Goal: Download file/media

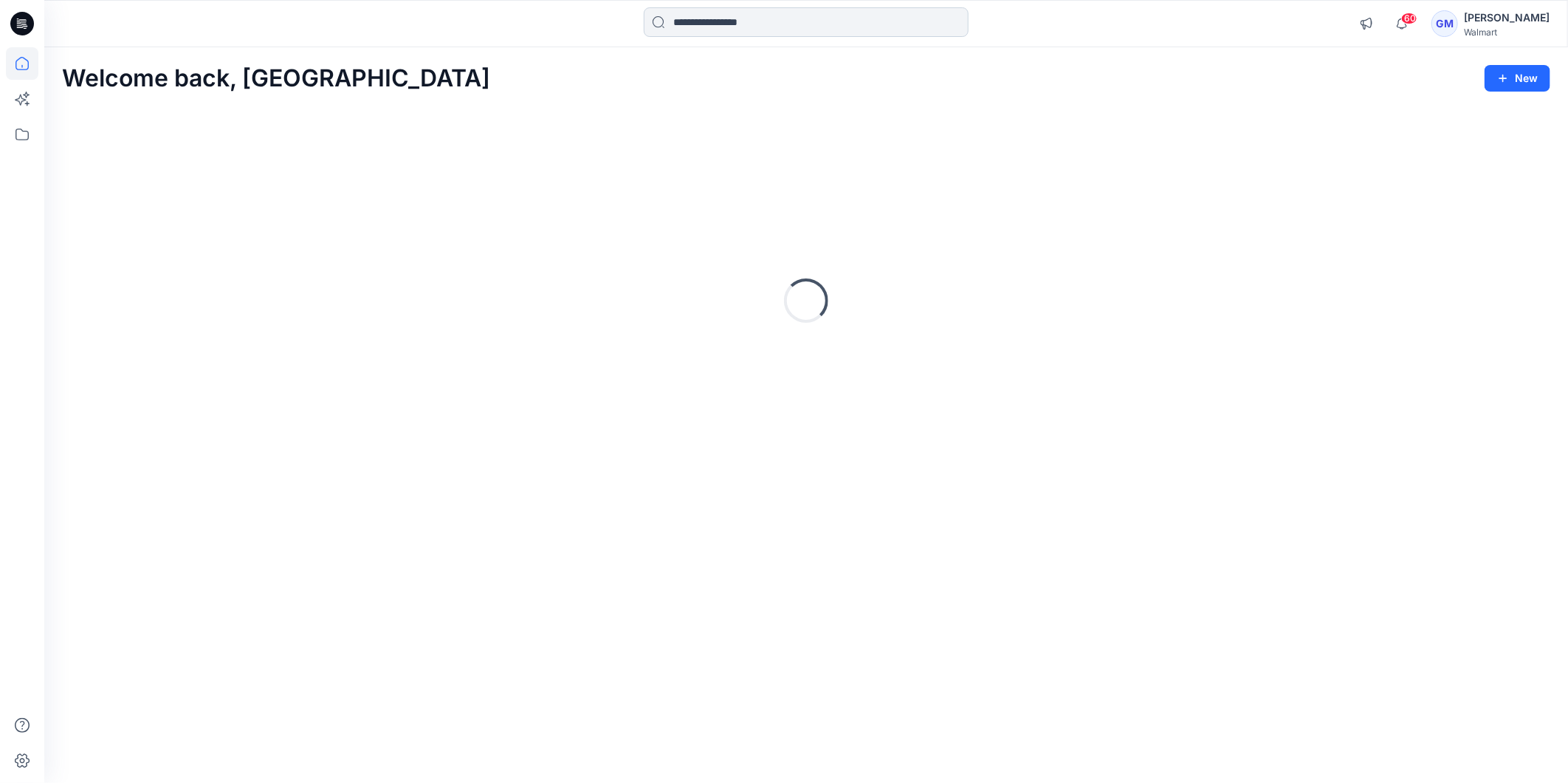
drag, startPoint x: 0, startPoint y: 0, endPoint x: 741, endPoint y: 23, distance: 741.4
click at [741, 23] on input at bounding box center [806, 22] width 325 height 30
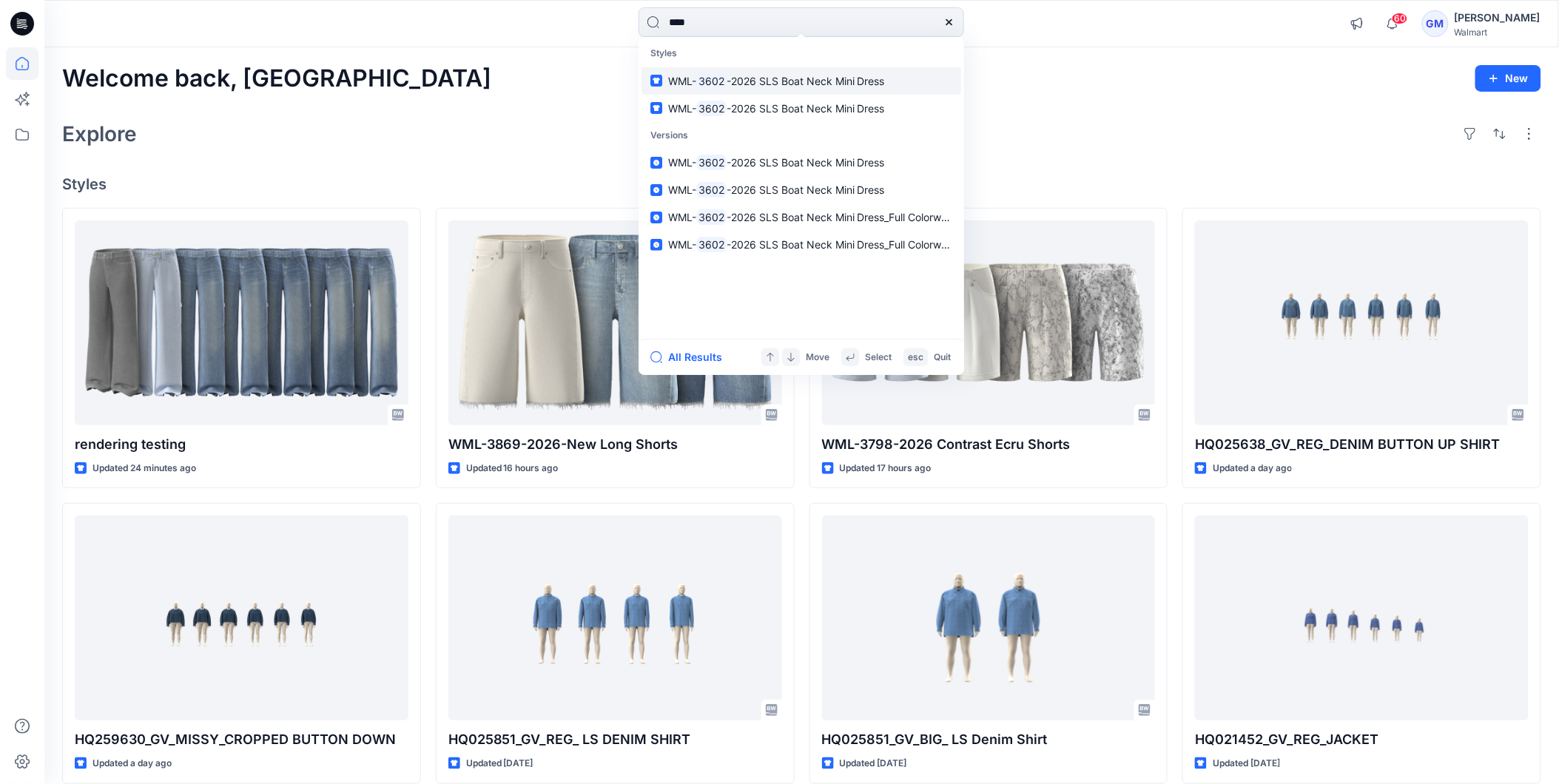
type input "****"
click at [734, 77] on span "-2026 SLS Boat Neck Mini Dress" at bounding box center [805, 80] width 158 height 13
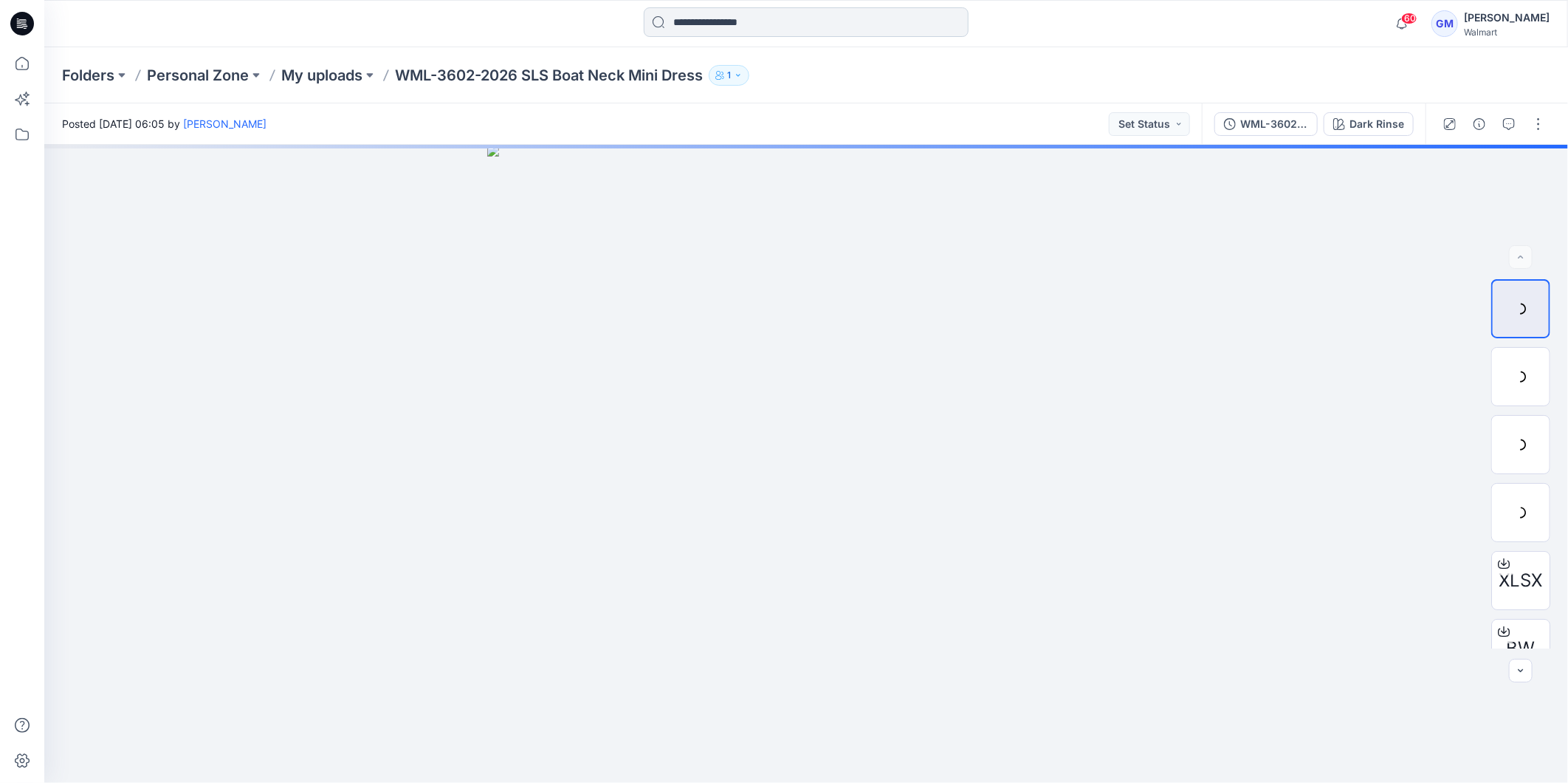
click at [766, 16] on input at bounding box center [806, 22] width 325 height 30
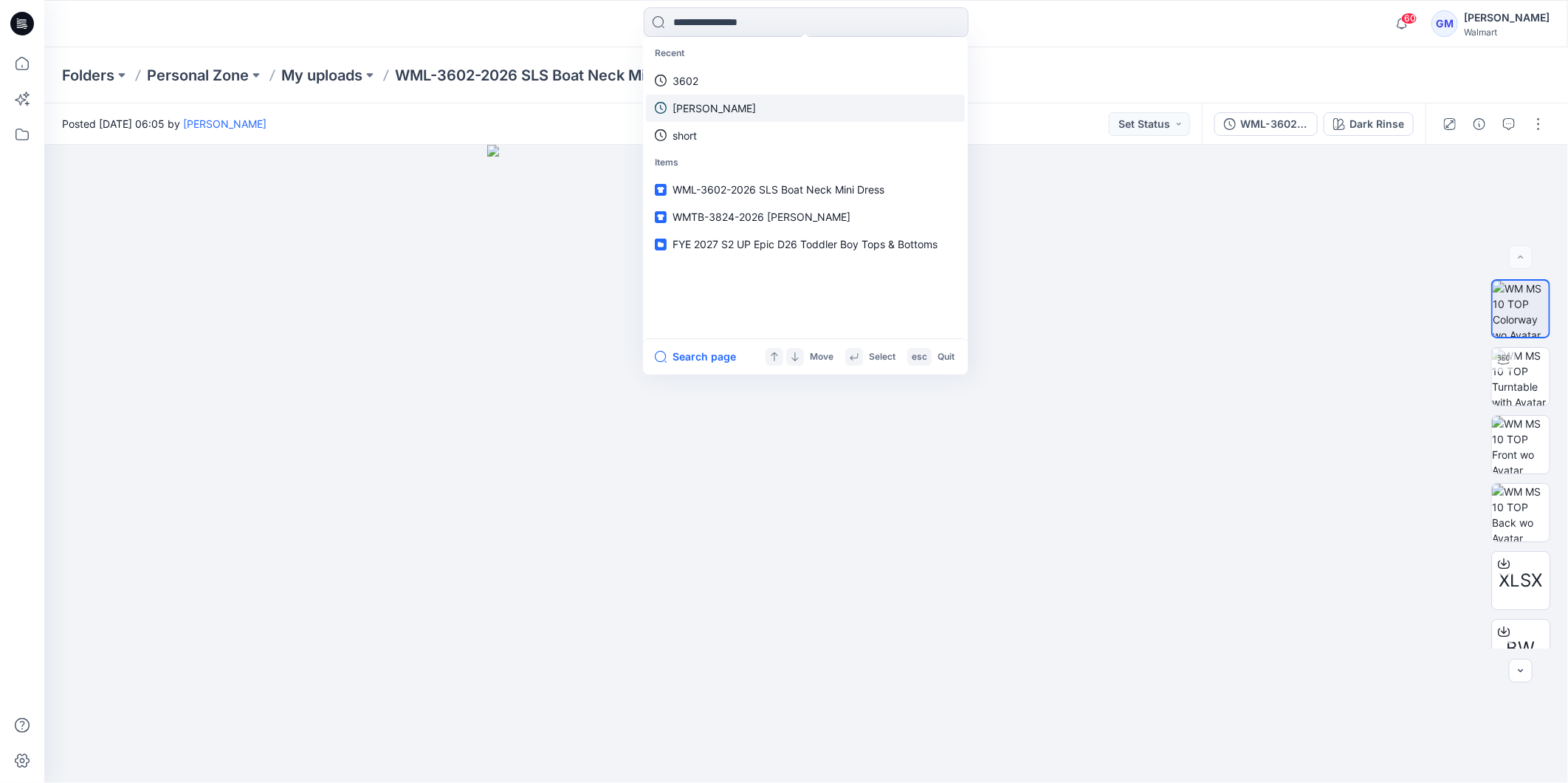
click at [725, 79] on link "3602" at bounding box center [805, 81] width 319 height 28
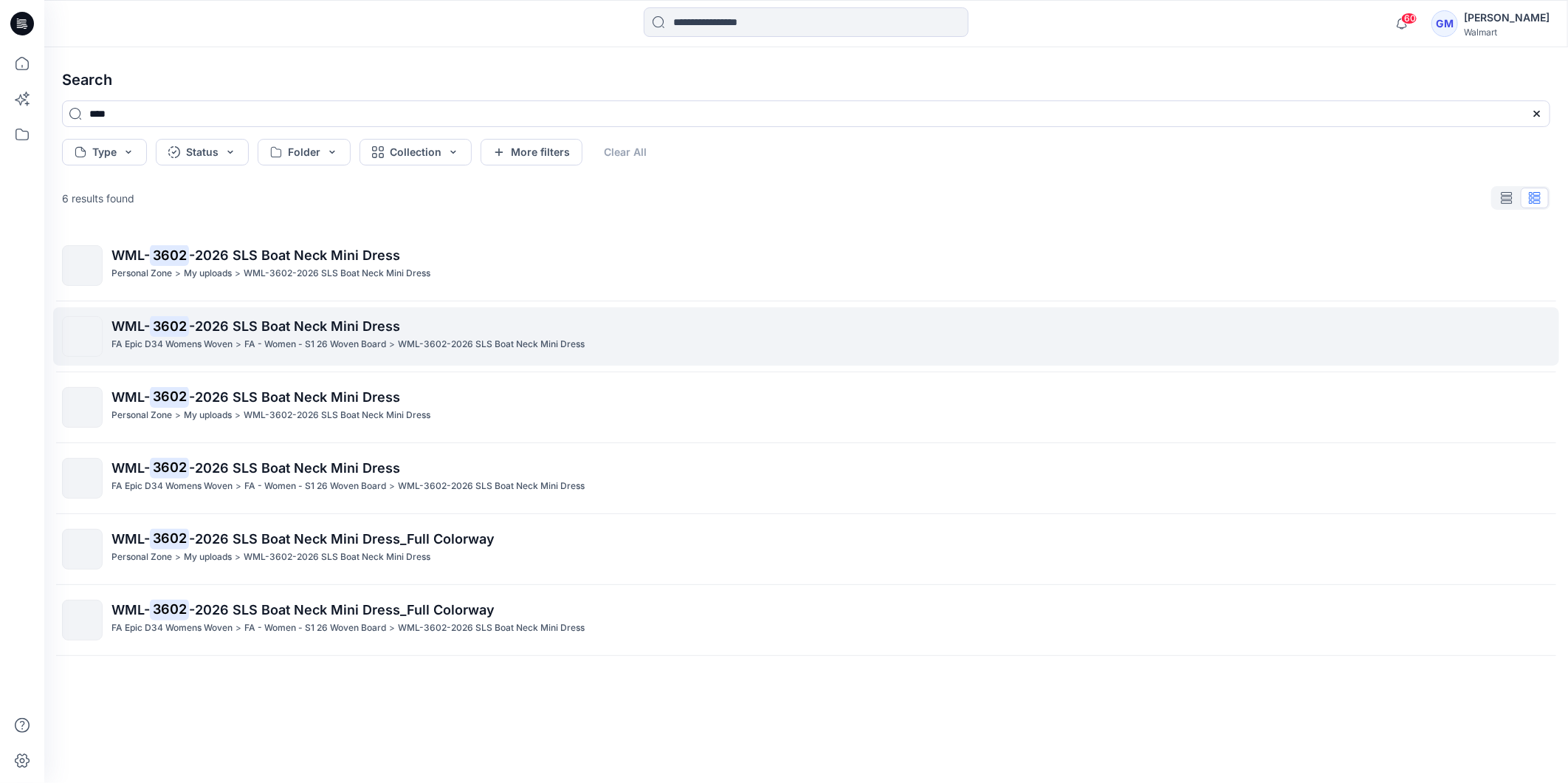
click at [186, 340] on p "FA Epic D34 Womens Woven" at bounding box center [172, 345] width 121 height 16
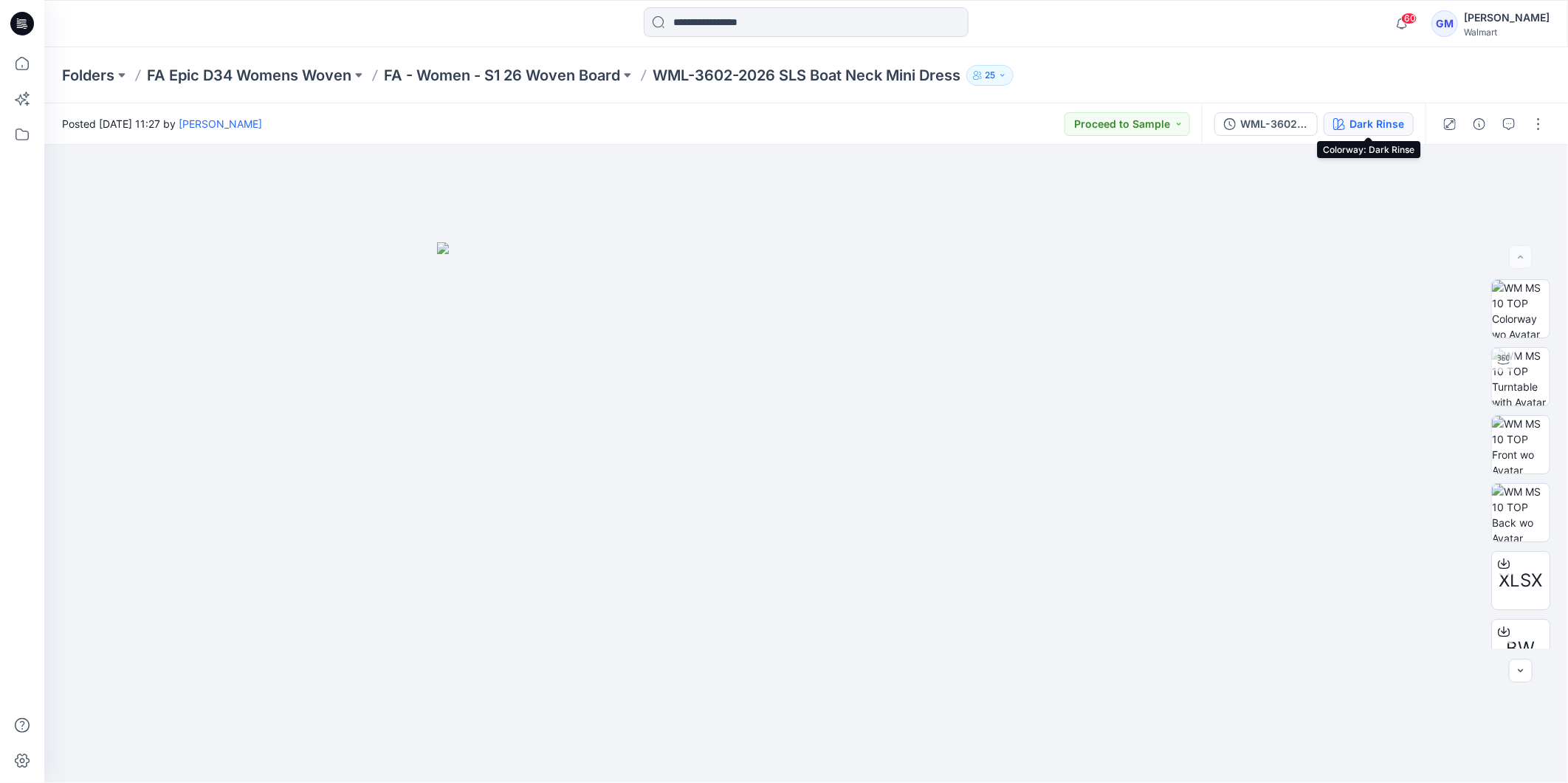
click at [1385, 130] on div "Dark Rinse" at bounding box center [1376, 124] width 54 height 16
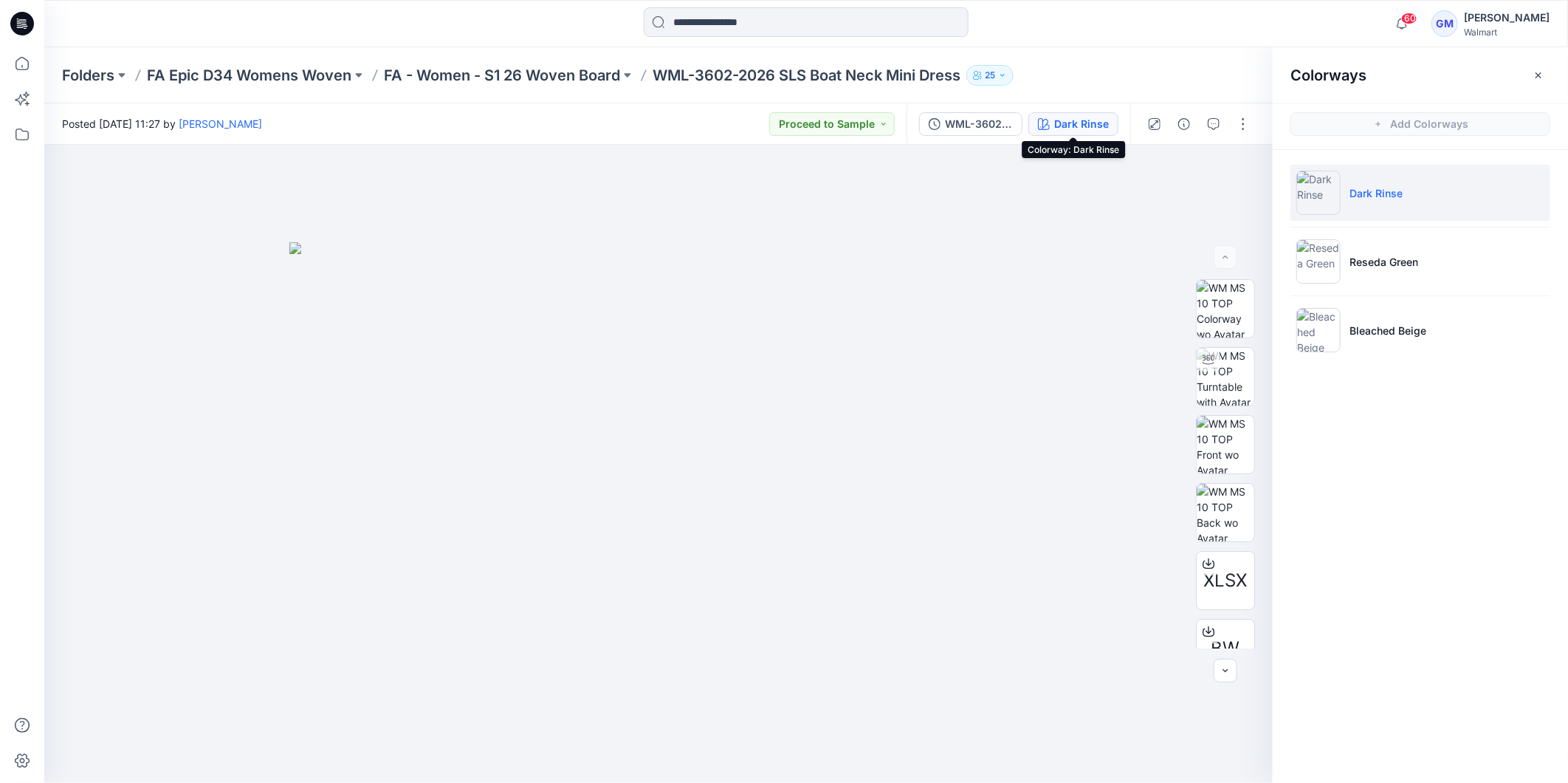
click at [1062, 120] on div "Dark Rinse" at bounding box center [1081, 124] width 54 height 16
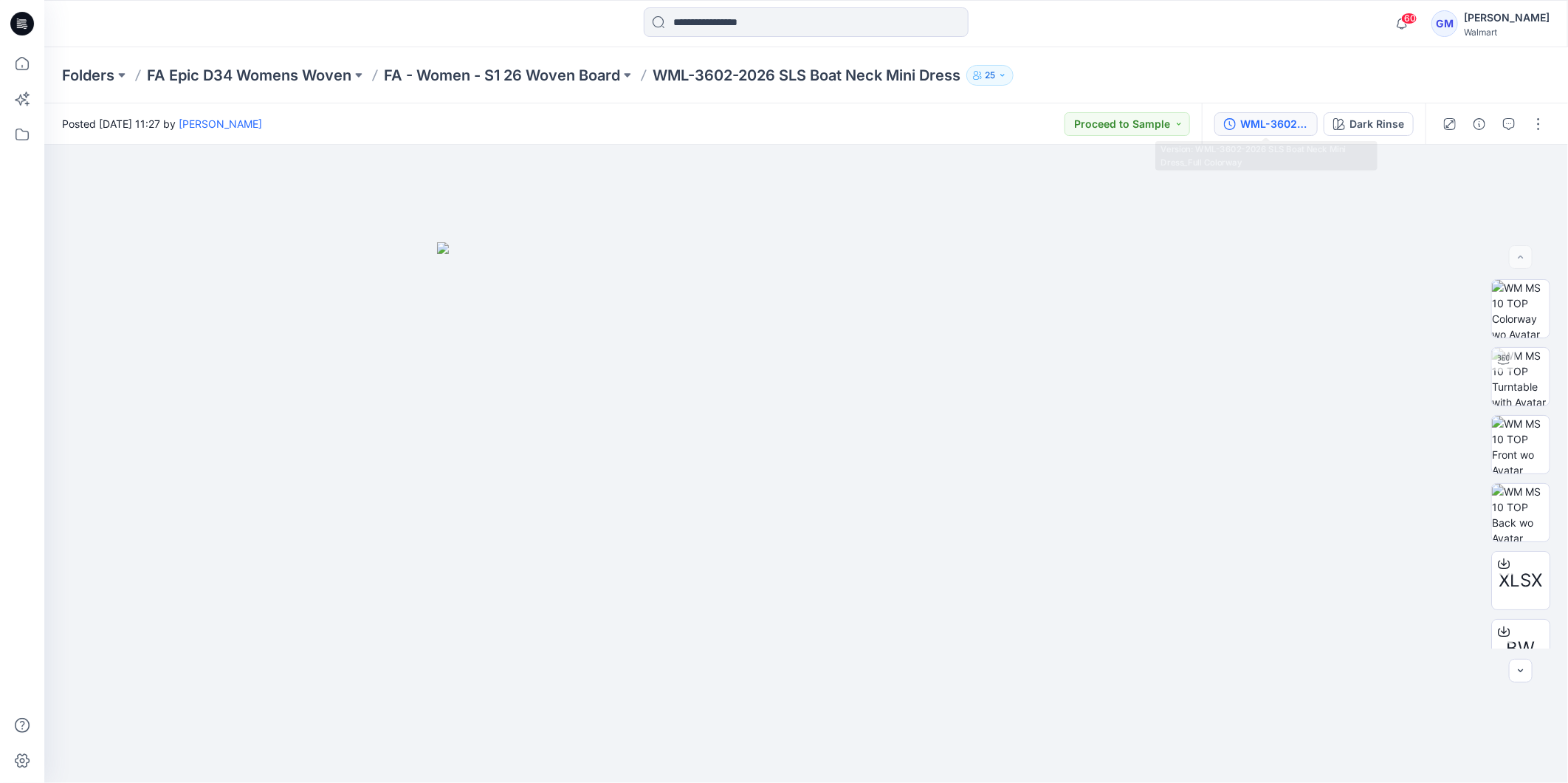
click at [1264, 120] on div "WML-3602-2026 SLS Boat Neck Mini Dress_Full Colorway" at bounding box center [1274, 124] width 68 height 16
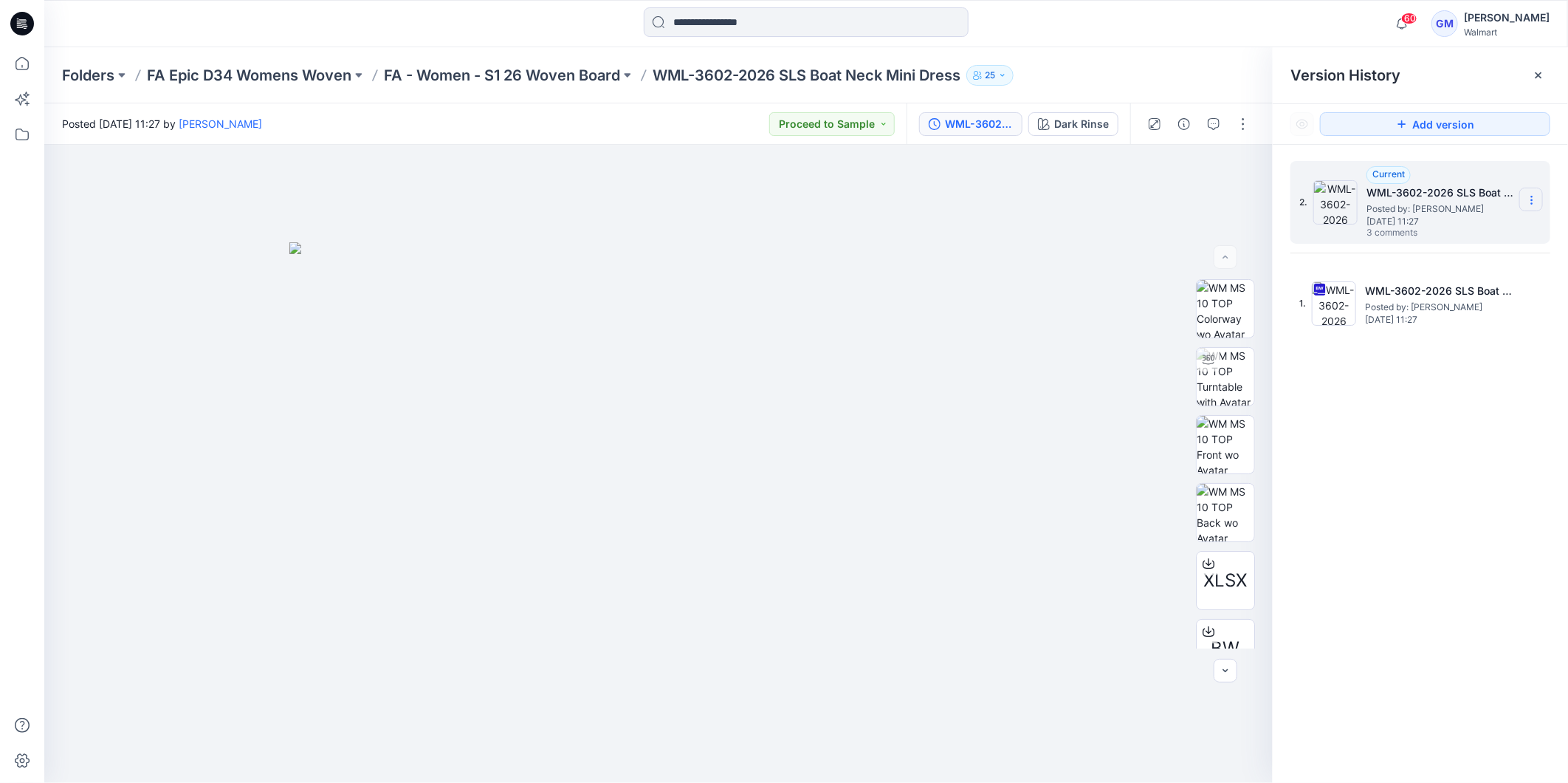
click at [1528, 201] on icon at bounding box center [1532, 200] width 12 height 12
click at [1528, 197] on icon at bounding box center [1532, 200] width 12 height 12
click at [1040, 367] on div at bounding box center [658, 463] width 1229 height 638
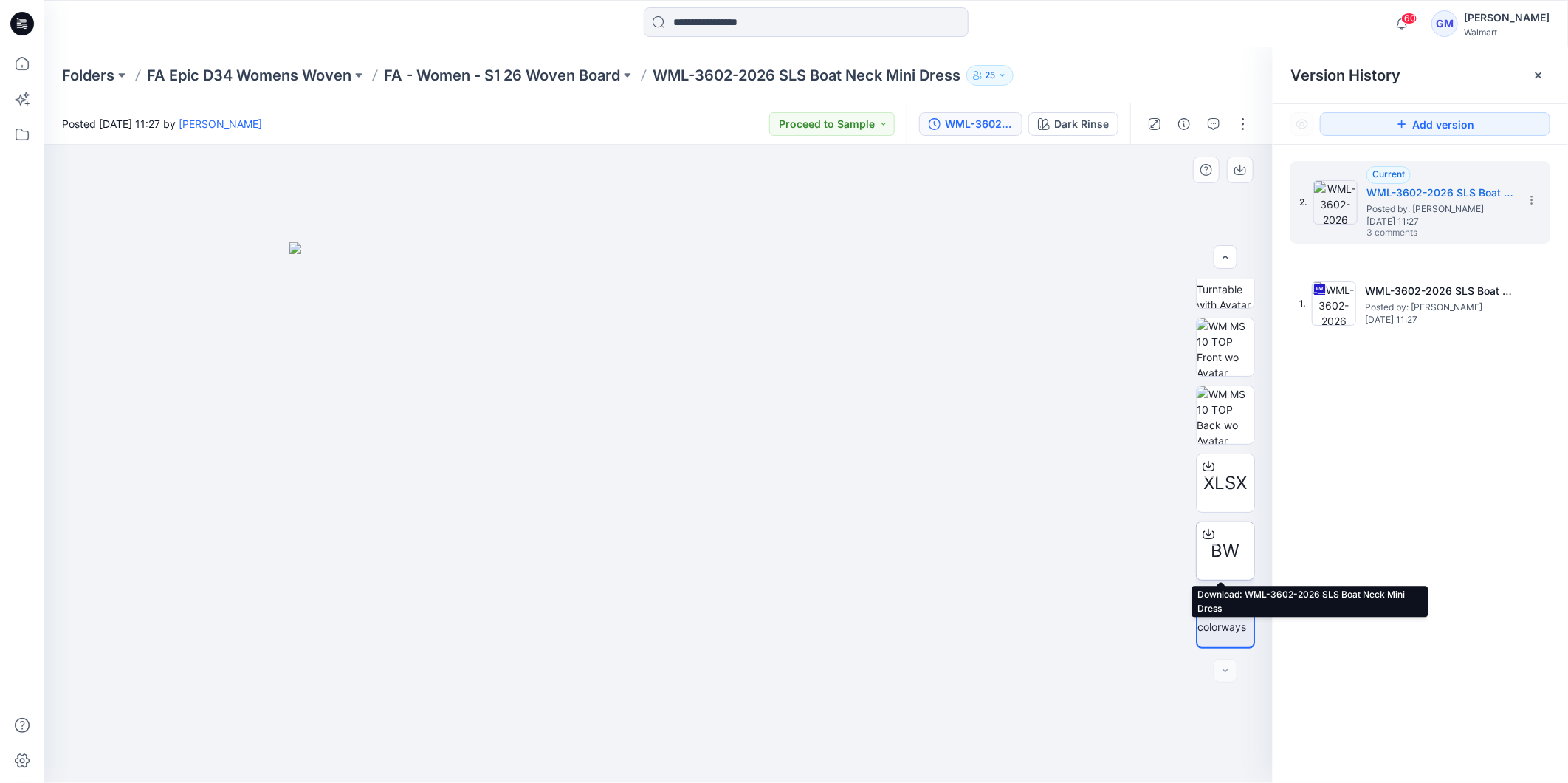
click at [1226, 545] on span "BW" at bounding box center [1226, 551] width 29 height 27
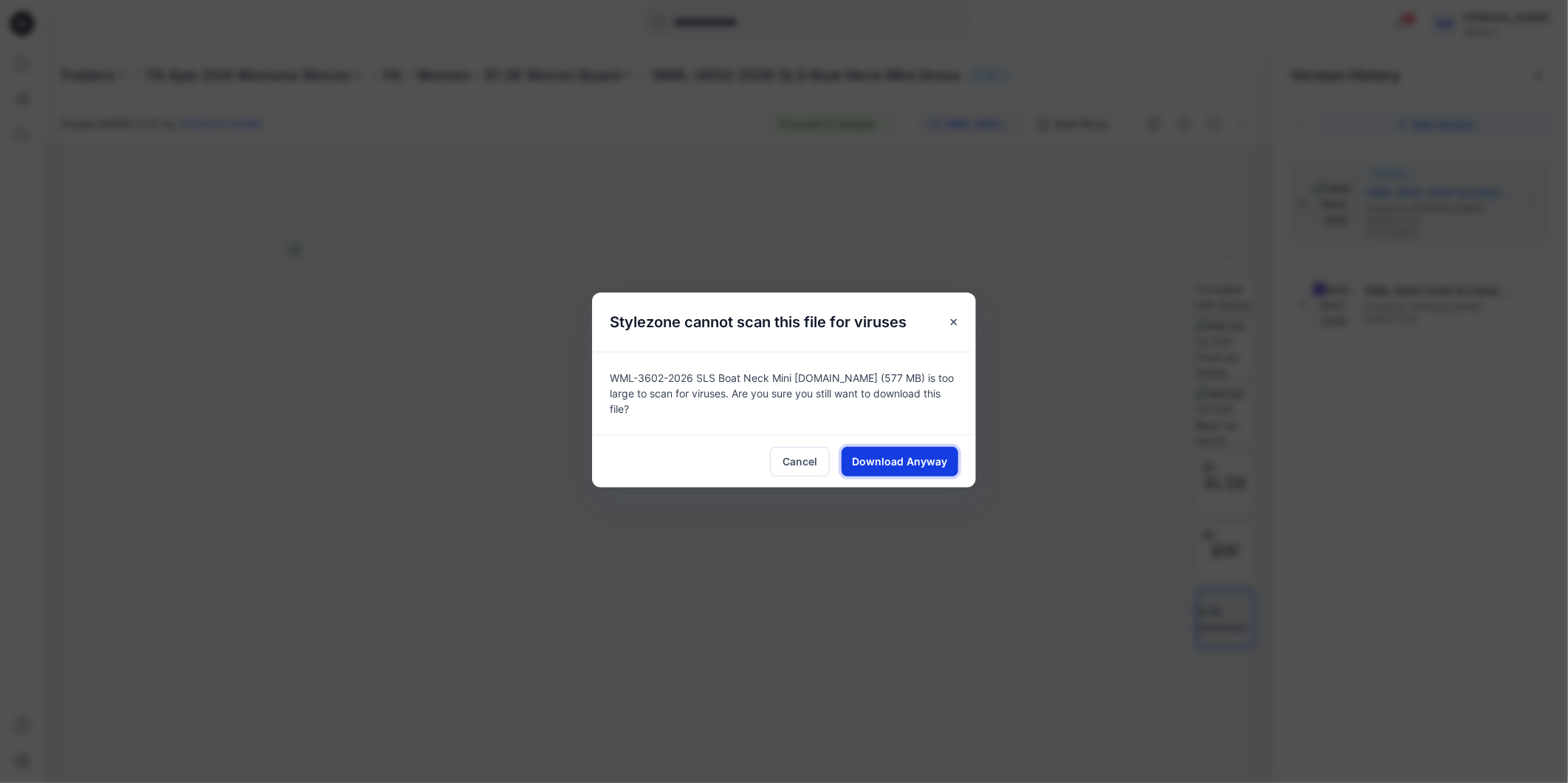
click at [934, 460] on span "Download Anyway" at bounding box center [901, 462] width 95 height 16
